Goal: Information Seeking & Learning: Find specific fact

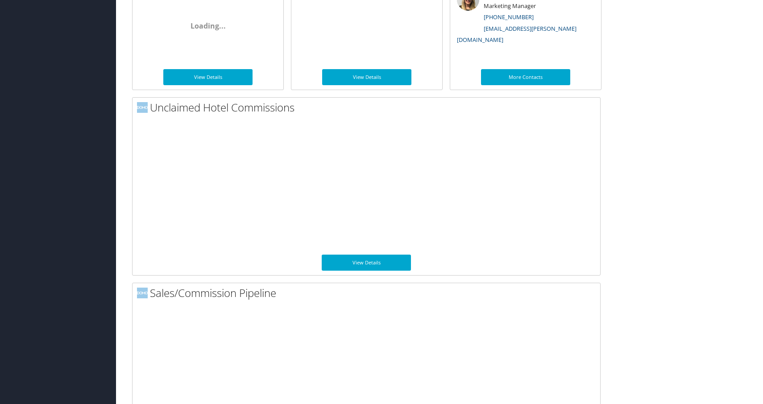
scroll to position [623, 0]
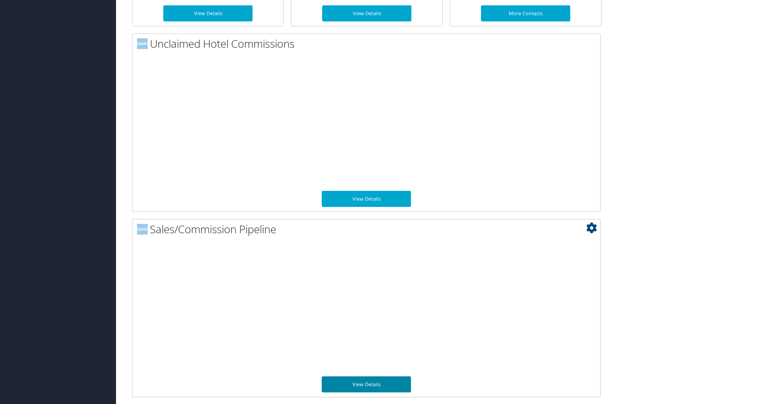
click at [380, 386] on link "View Details" at bounding box center [366, 384] width 89 height 16
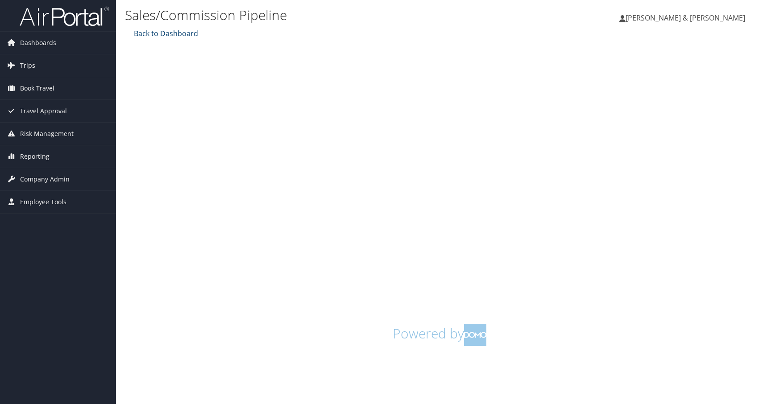
click at [179, 35] on link "Back to Dashboard" at bounding box center [165, 34] width 66 height 10
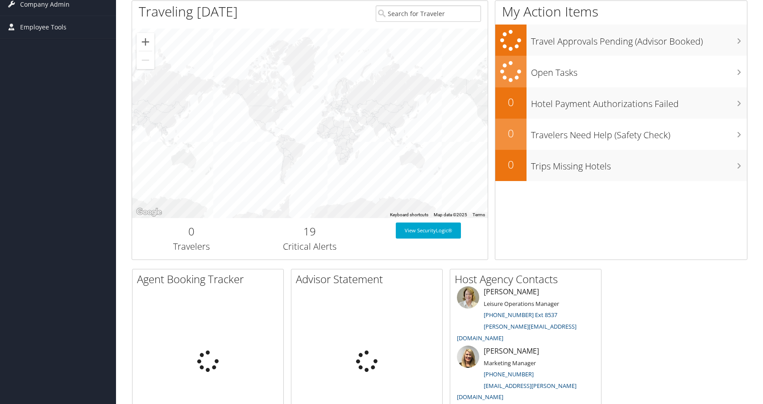
scroll to position [559, 0]
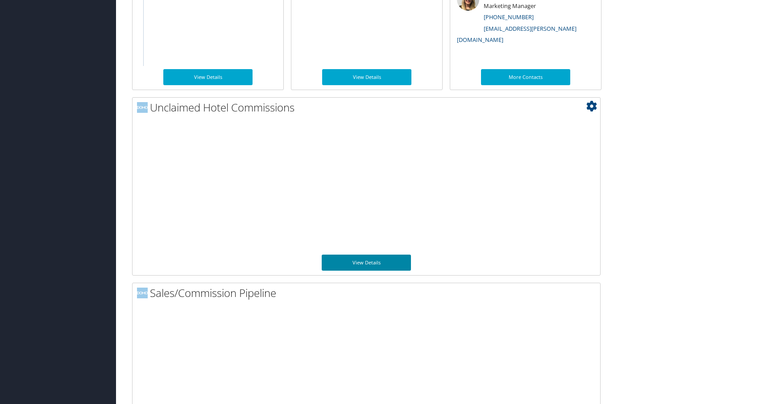
click at [392, 264] on link "View Details" at bounding box center [366, 263] width 89 height 16
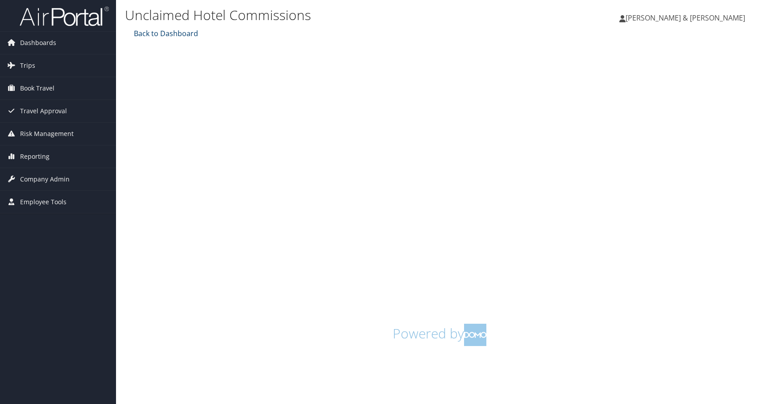
click at [171, 36] on link "Back to Dashboard" at bounding box center [165, 34] width 66 height 10
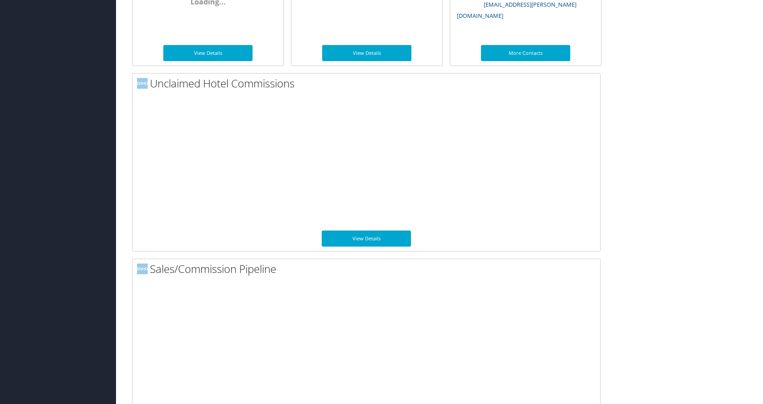
scroll to position [623, 0]
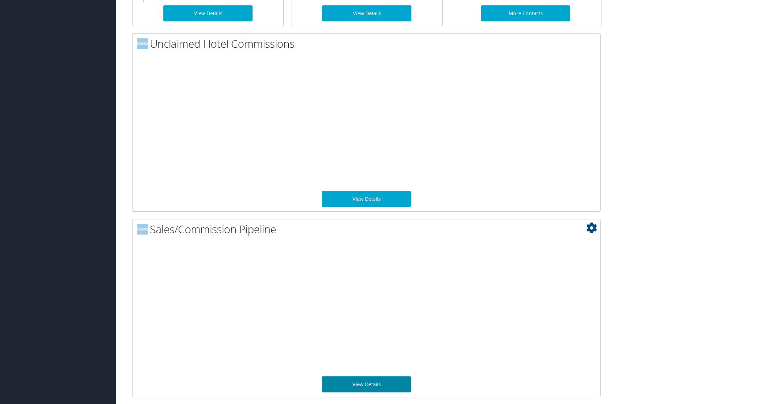
click at [391, 389] on link "View Details" at bounding box center [366, 384] width 89 height 16
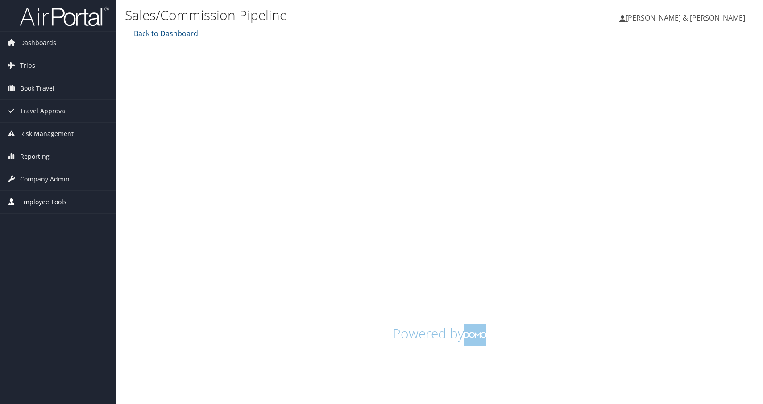
click at [61, 194] on span "Employee Tools" at bounding box center [43, 202] width 46 height 22
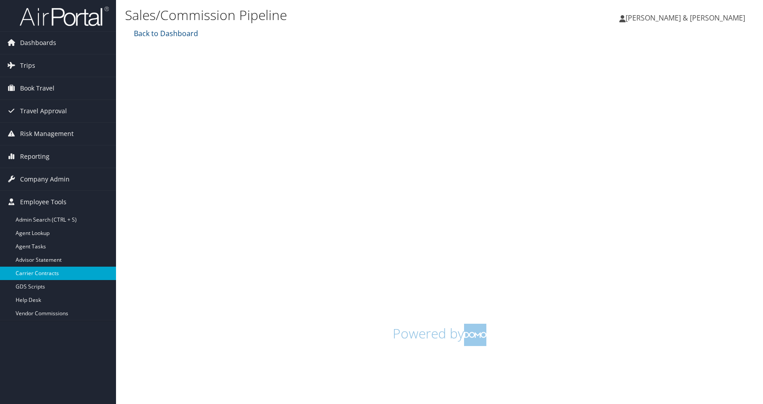
click at [59, 272] on link "Carrier Contracts" at bounding box center [58, 273] width 116 height 13
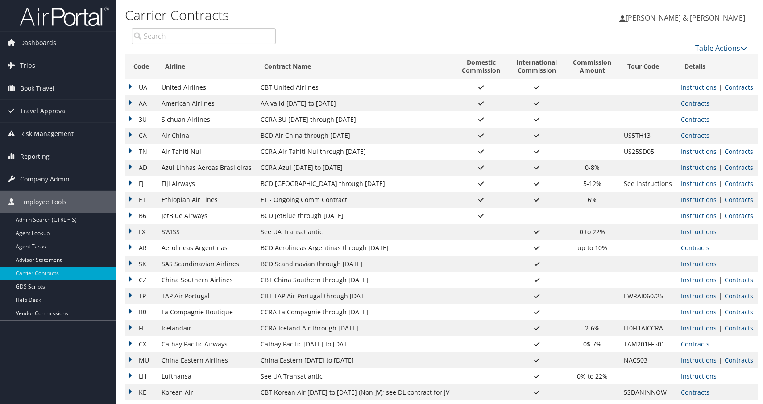
click at [204, 32] on input "search" at bounding box center [204, 36] width 144 height 16
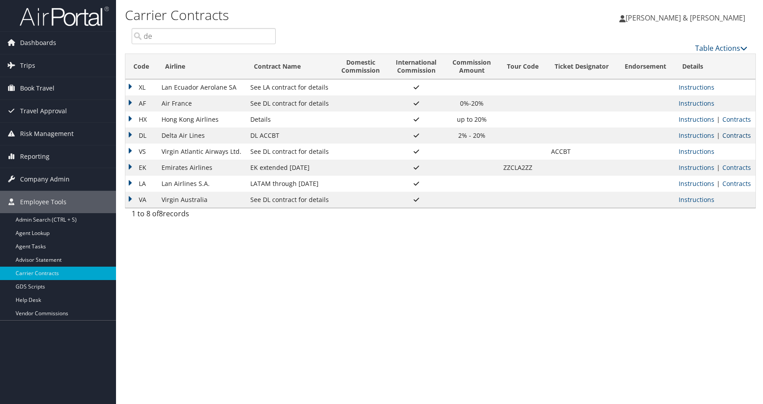
type input "de"
click at [736, 134] on link "Contracts" at bounding box center [736, 135] width 29 height 8
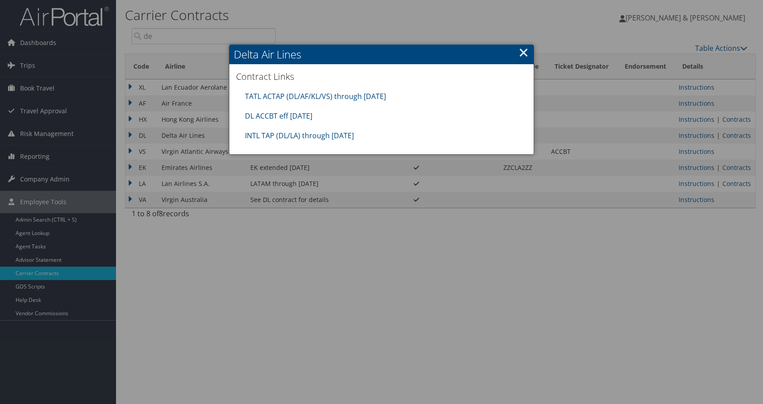
click at [315, 111] on div "DL ACCBT eff [DATE]" at bounding box center [381, 116] width 282 height 20
click at [337, 134] on link "INTL TAP (DL/LA) through [DATE]" at bounding box center [299, 136] width 109 height 10
click at [318, 96] on link "TATL ACTAP (DL/AF/KL/VS) through [DATE]" at bounding box center [315, 96] width 141 height 10
click at [302, 114] on link "DL ACCBT eff [DATE]" at bounding box center [278, 116] width 67 height 10
